Goal: Use online tool/utility

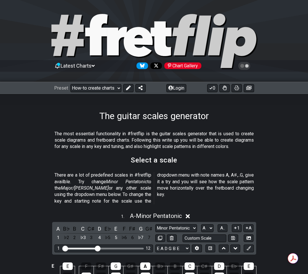
select select "/guitar-scales-generator"
select select "A"
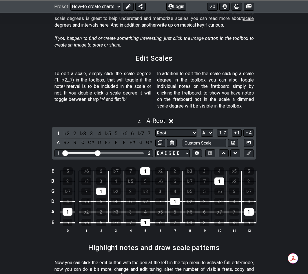
click at [88, 53] on section "Edit Scales" at bounding box center [154, 60] width 308 height 15
click at [113, 5] on select "Welcome to #fretflip! Initial Preset Custom Preset Minor Pentatonic Major Penta…" at bounding box center [95, 6] width 51 height 8
click at [70, 10] on select "Welcome to #fretflip! Initial Preset Custom Preset Minor Pentatonic Major Penta…" at bounding box center [95, 6] width 51 height 8
select select "/welcome"
select select "C"
